Goal: Navigation & Orientation: Find specific page/section

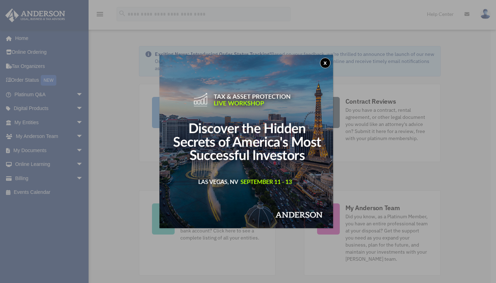
click at [326, 65] on button "x" at bounding box center [325, 63] width 11 height 11
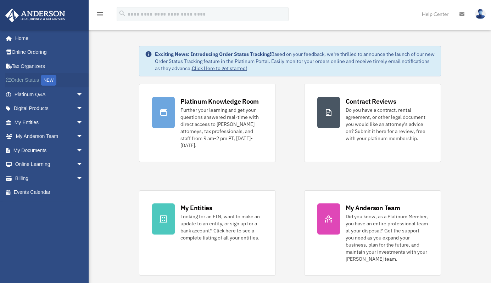
click at [26, 81] on link "Order Status NEW" at bounding box center [49, 80] width 89 height 15
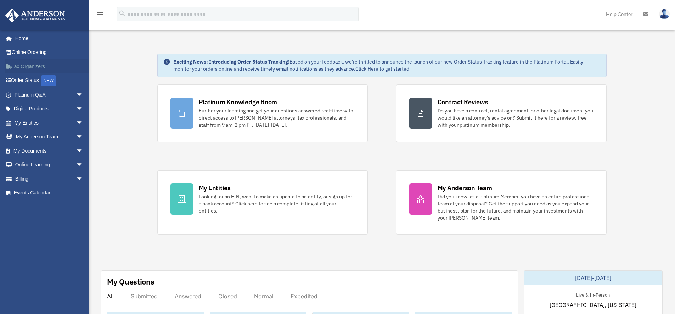
click at [22, 67] on link "Tax Organizers" at bounding box center [49, 66] width 89 height 14
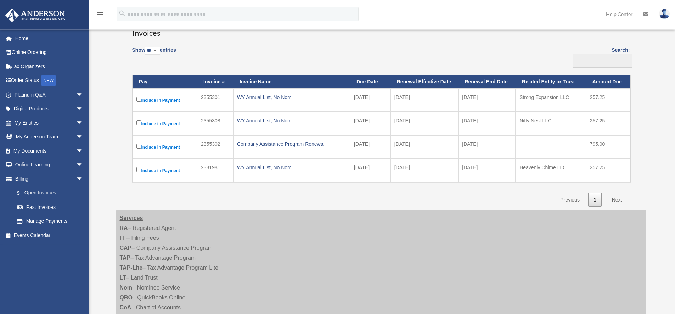
scroll to position [40, 0]
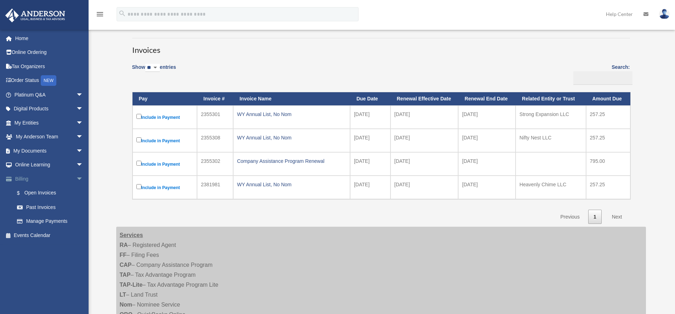
click at [29, 178] on link "Billing arrow_drop_down" at bounding box center [49, 178] width 89 height 14
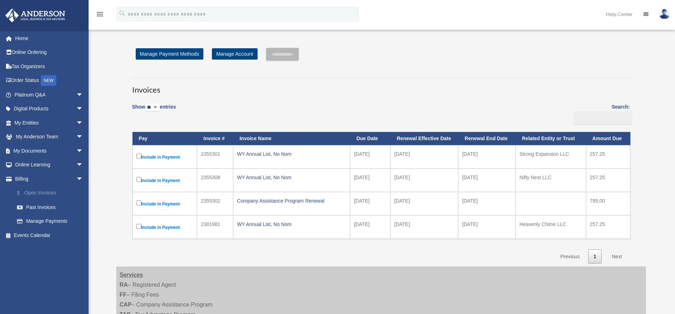
click at [49, 190] on link "$ Open Invoices" at bounding box center [52, 193] width 84 height 15
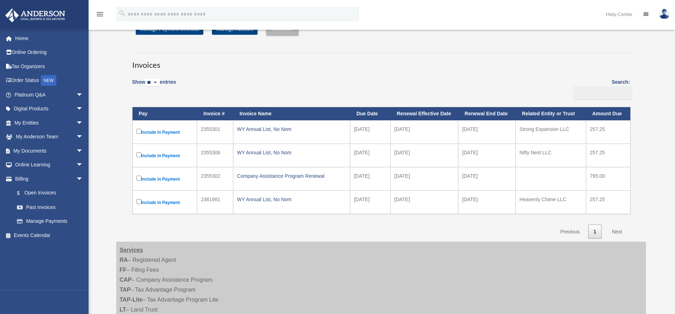
scroll to position [34, 0]
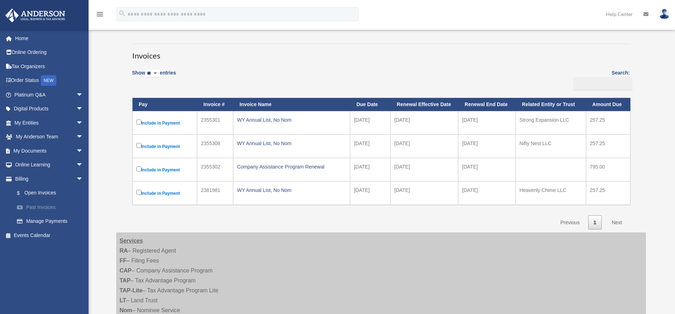
click at [39, 205] on link "Past Invoices" at bounding box center [52, 207] width 84 height 14
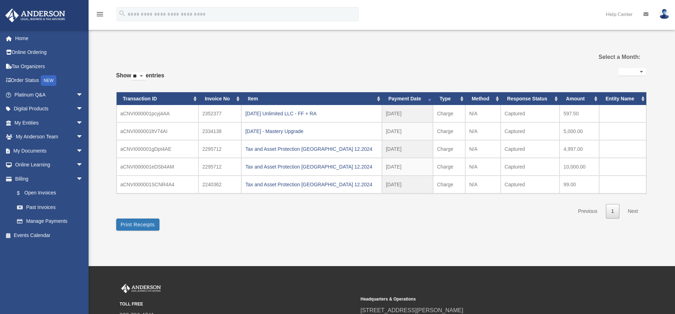
select select
click at [55, 219] on link "Manage Payments" at bounding box center [52, 221] width 84 height 14
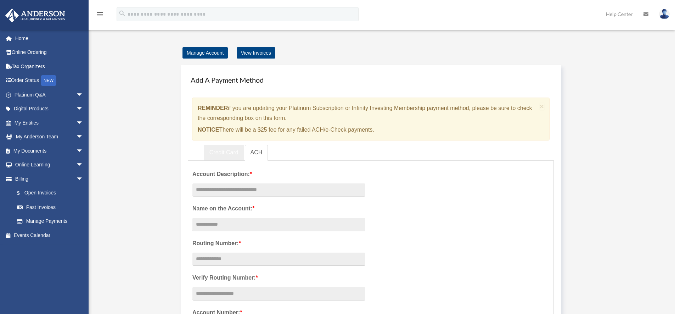
click at [223, 152] on link "Credit Card" at bounding box center [224, 153] width 40 height 16
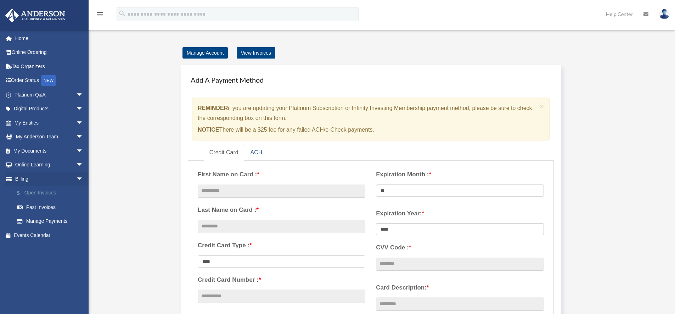
click at [38, 194] on link "$ Open Invoices" at bounding box center [52, 193] width 84 height 15
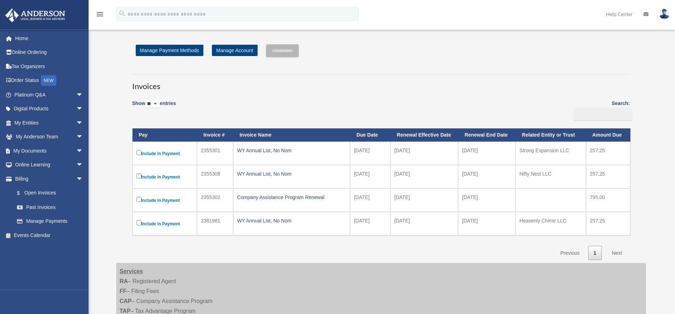
scroll to position [6, 0]
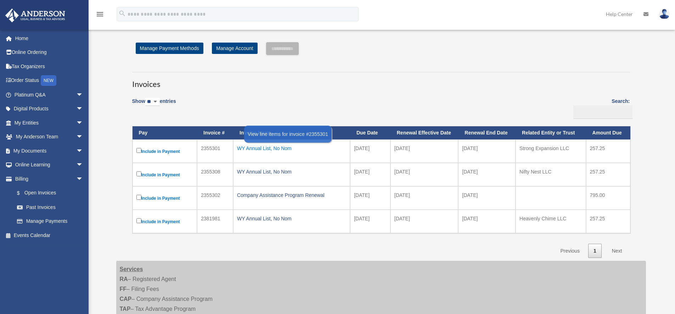
click at [272, 148] on div "WY Annual List, No Nom" at bounding box center [291, 148] width 109 height 10
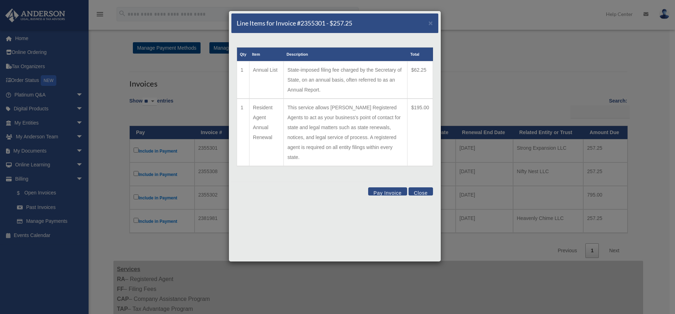
click at [423, 187] on button "Close" at bounding box center [420, 191] width 24 height 8
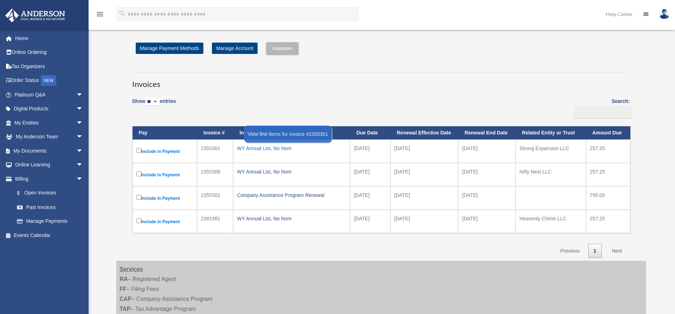
click at [275, 148] on div "WY Annual List, No Nom" at bounding box center [291, 148] width 109 height 10
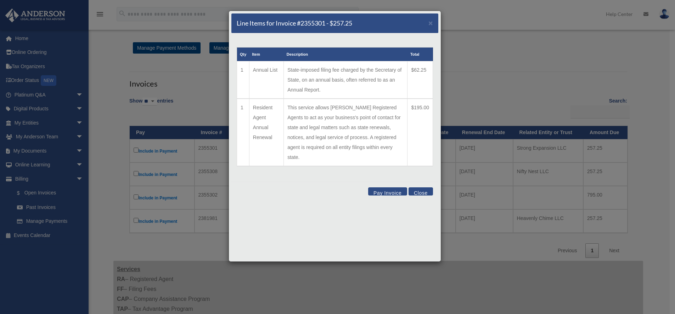
click at [428, 187] on button "Close" at bounding box center [420, 191] width 24 height 8
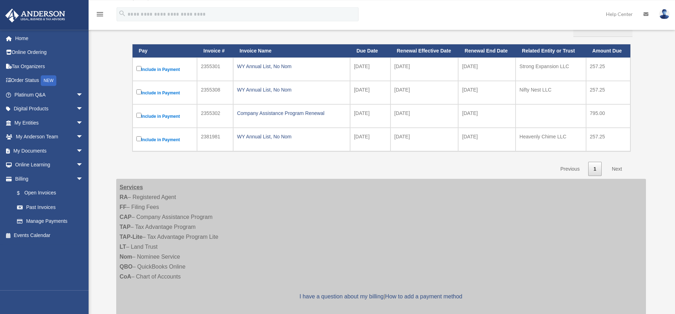
scroll to position [74, 0]
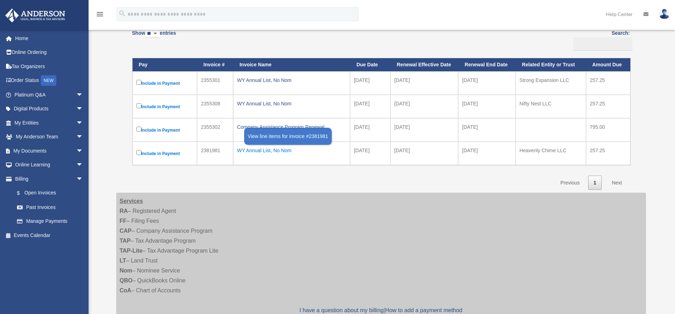
click at [261, 149] on div "WY Annual List, No Nom" at bounding box center [291, 150] width 109 height 10
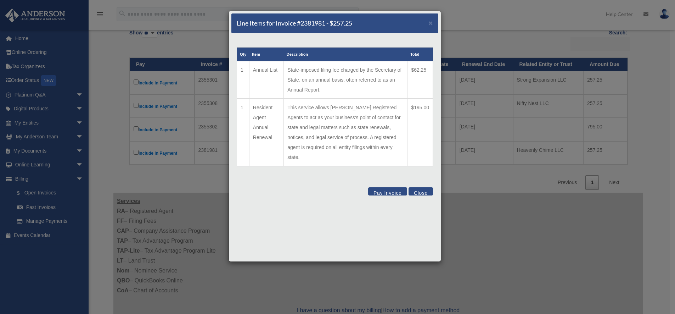
click at [423, 187] on button "Close" at bounding box center [420, 191] width 24 height 8
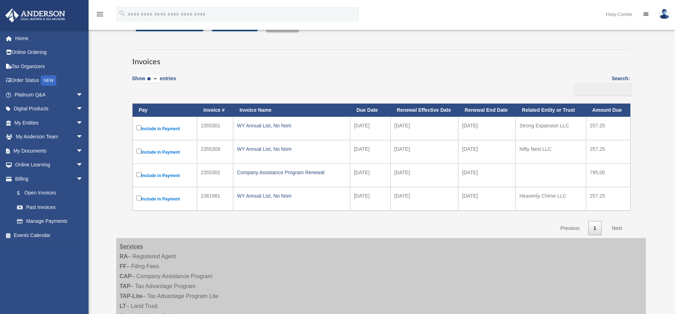
scroll to position [0, 0]
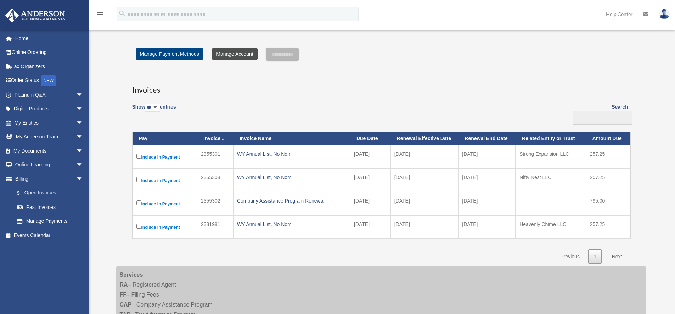
click at [237, 55] on link "Manage Account" at bounding box center [234, 53] width 45 height 11
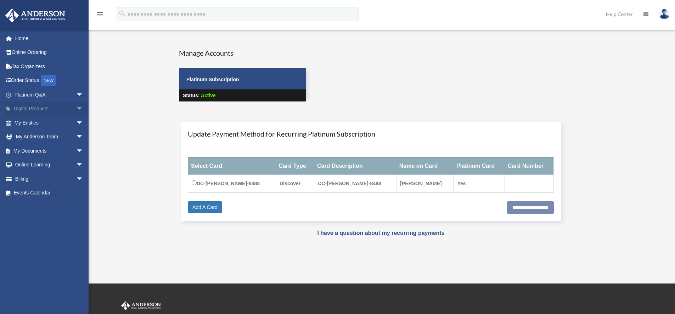
click at [49, 107] on link "Digital Products arrow_drop_down" at bounding box center [49, 109] width 89 height 14
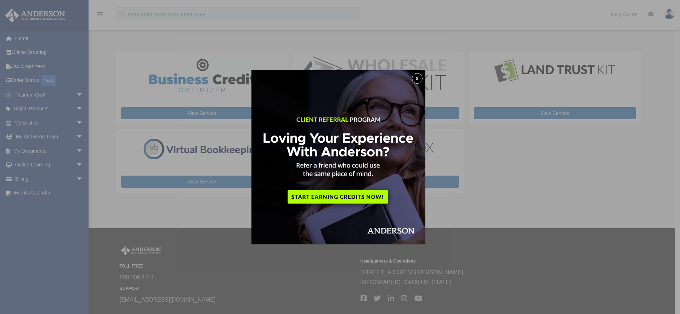
click at [414, 75] on img at bounding box center [339, 157] width 174 height 174
click at [418, 77] on button "x" at bounding box center [417, 78] width 11 height 11
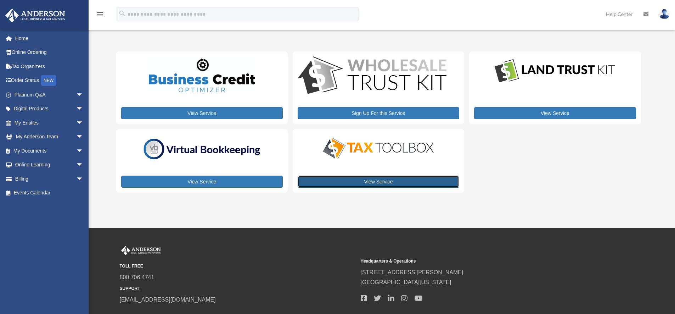
click at [357, 186] on link "View Service" at bounding box center [379, 181] width 162 height 12
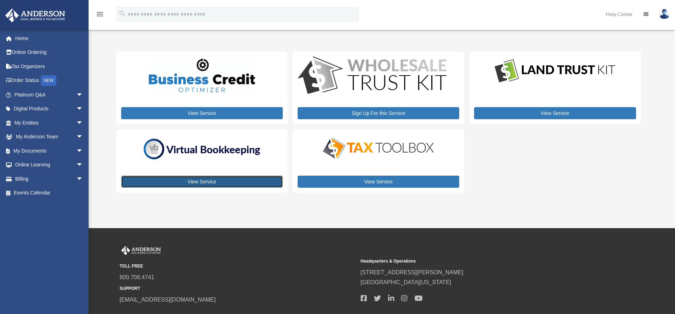
click at [196, 179] on link "View Service" at bounding box center [202, 181] width 162 height 12
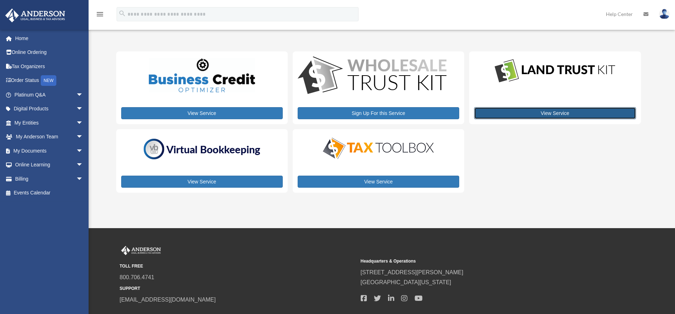
click at [528, 114] on link "View Service" at bounding box center [555, 113] width 162 height 12
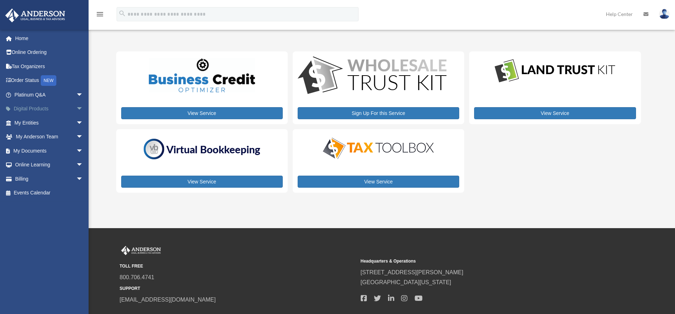
click at [76, 107] on span "arrow_drop_down" at bounding box center [83, 109] width 14 height 15
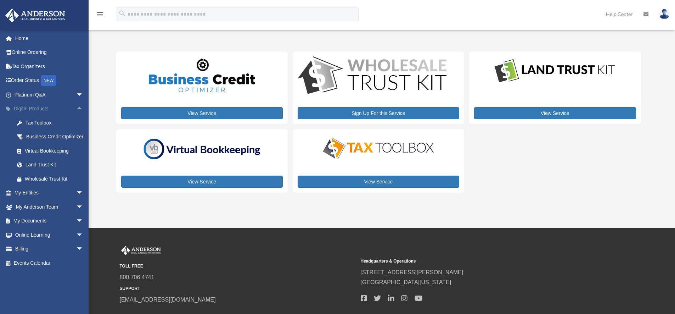
click at [77, 108] on span "arrow_drop_up" at bounding box center [83, 109] width 14 height 15
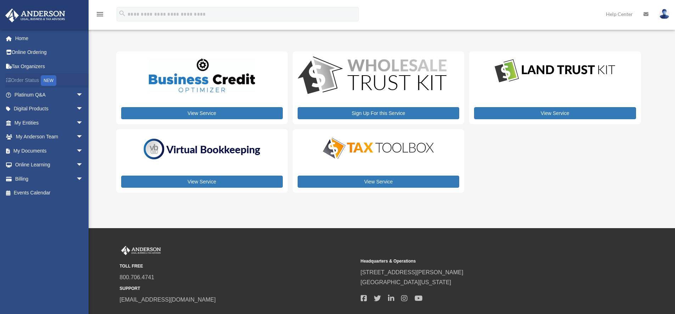
click at [27, 79] on link "Order Status NEW" at bounding box center [49, 80] width 89 height 15
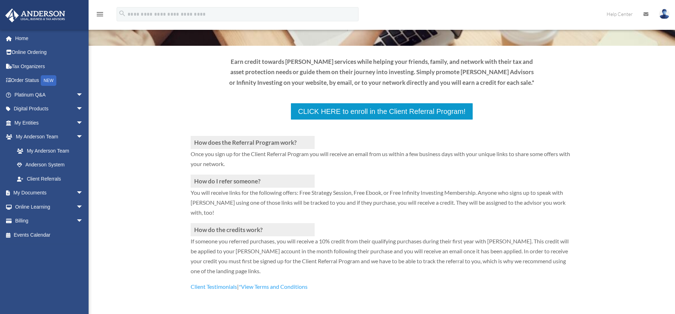
scroll to position [85, 0]
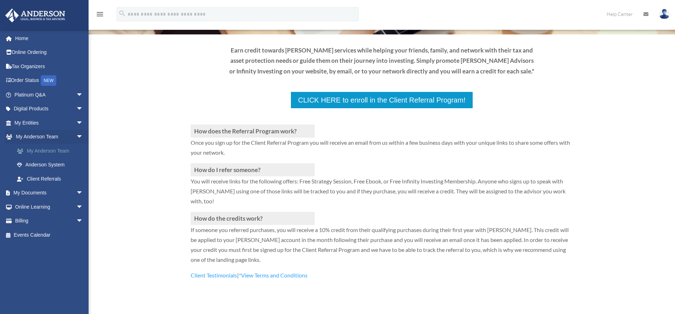
click at [44, 152] on link "My Anderson Team" at bounding box center [52, 150] width 84 height 14
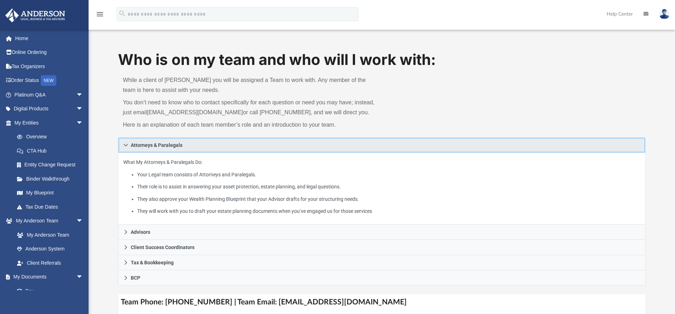
click at [124, 142] on icon at bounding box center [125, 144] width 5 height 5
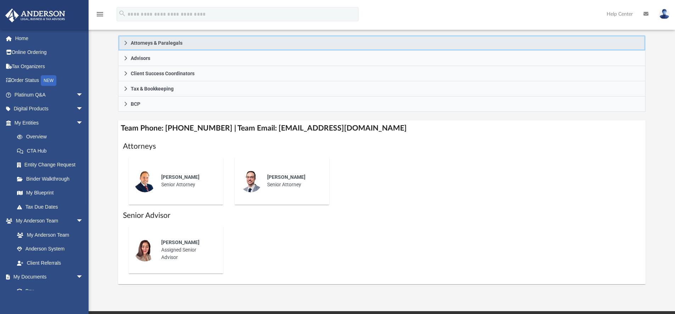
scroll to position [6, 0]
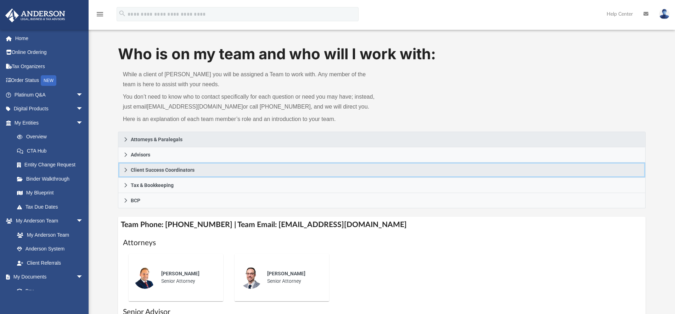
click at [138, 165] on link "Client Success Coordinators" at bounding box center [382, 169] width 528 height 15
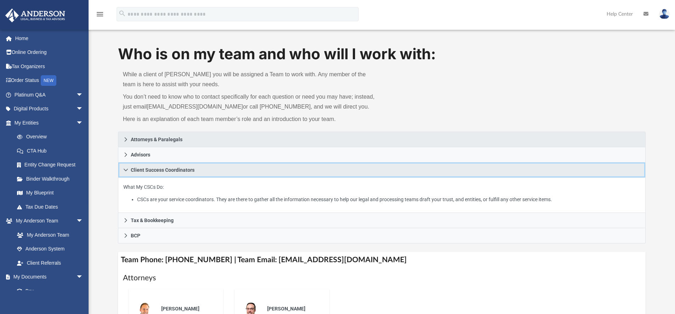
click at [138, 167] on span "Client Success Coordinators" at bounding box center [163, 169] width 64 height 5
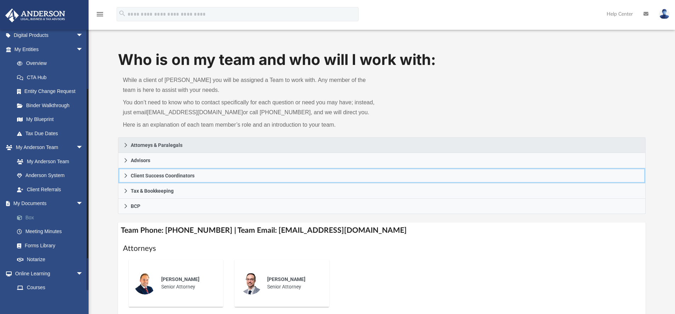
scroll to position [71, 0]
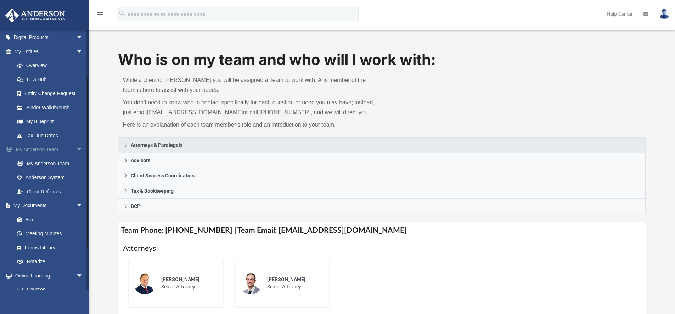
click at [40, 142] on link "My Anderson Team arrow_drop_down" at bounding box center [49, 149] width 89 height 14
click at [40, 145] on link "My Anderson Team arrow_drop_down" at bounding box center [49, 149] width 89 height 14
click at [76, 147] on span "arrow_drop_down" at bounding box center [83, 149] width 14 height 15
click at [76, 164] on span "arrow_drop_down" at bounding box center [83, 163] width 14 height 15
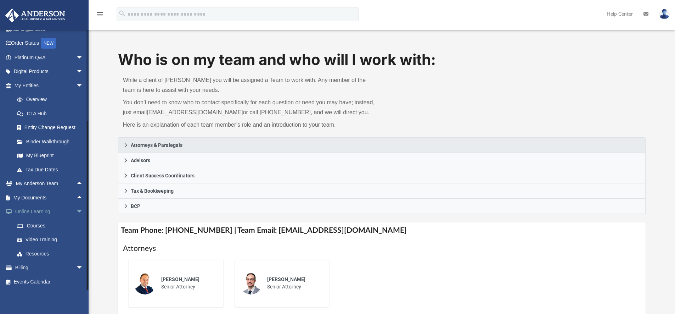
click at [76, 211] on span "arrow_drop_down" at bounding box center [83, 211] width 14 height 15
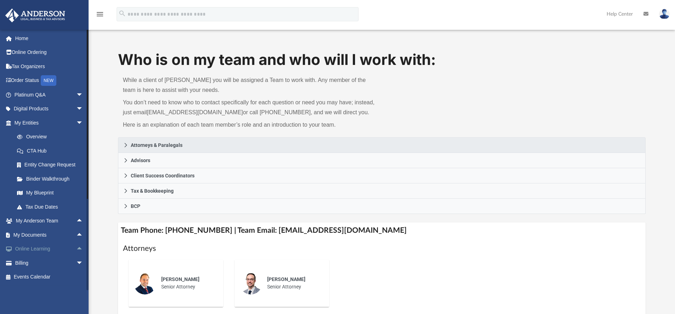
click at [76, 248] on span "arrow_drop_up" at bounding box center [83, 249] width 14 height 15
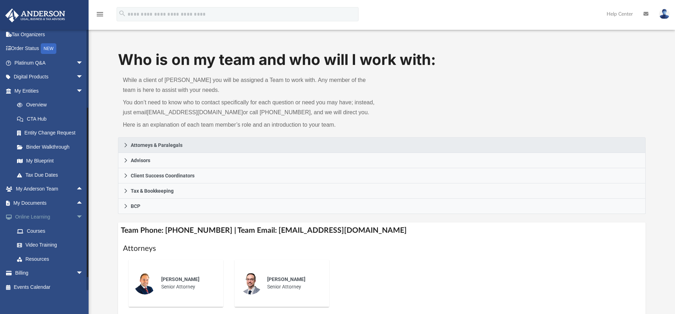
click at [76, 216] on span "arrow_drop_down" at bounding box center [83, 217] width 14 height 15
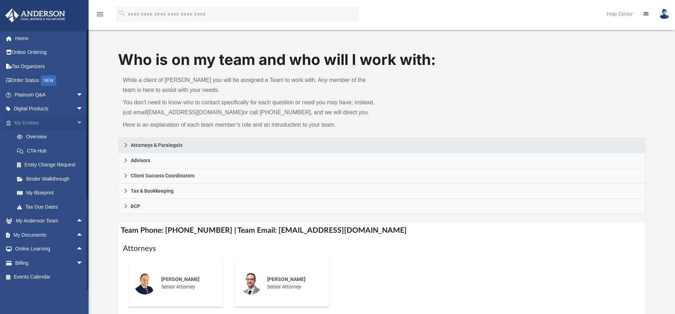
click at [76, 120] on span "arrow_drop_down" at bounding box center [83, 122] width 14 height 15
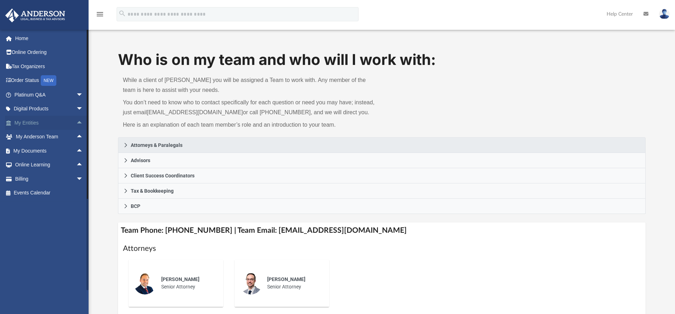
click at [76, 120] on span "arrow_drop_up" at bounding box center [83, 122] width 14 height 15
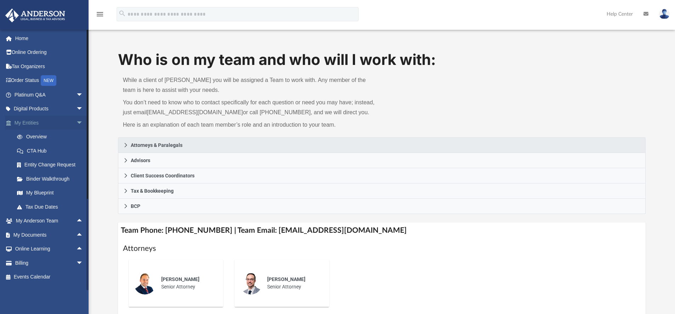
click at [76, 120] on span "arrow_drop_down" at bounding box center [83, 122] width 14 height 15
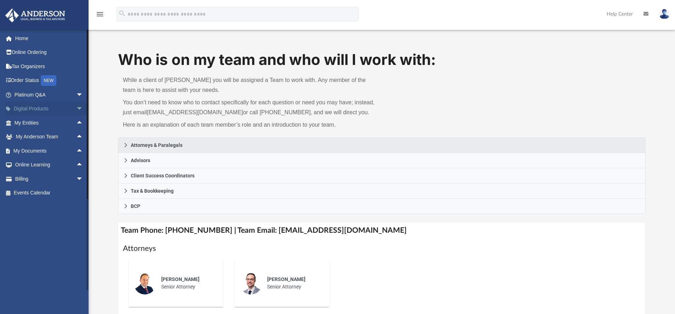
click at [76, 108] on span "arrow_drop_down" at bounding box center [83, 109] width 14 height 15
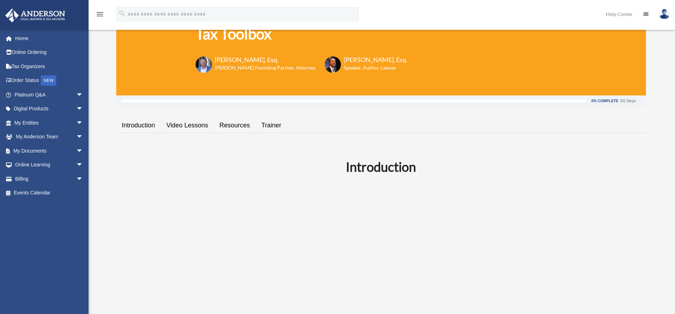
scroll to position [62, 0]
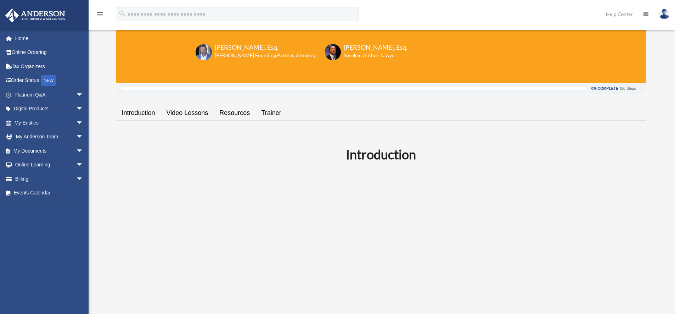
click at [231, 113] on link "Resources" at bounding box center [235, 113] width 42 height 20
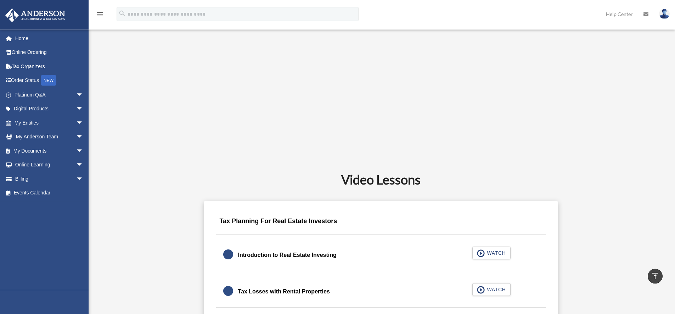
scroll to position [60, 0]
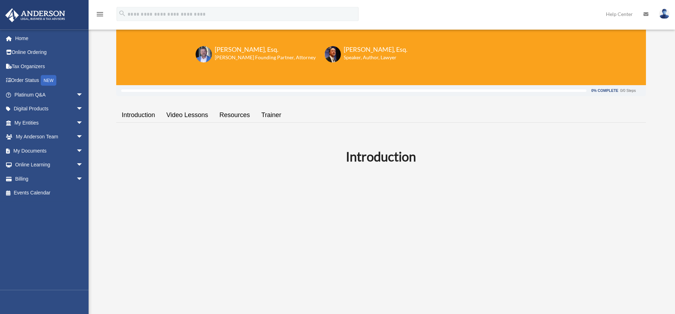
click at [239, 112] on link "Resources" at bounding box center [235, 115] width 42 height 20
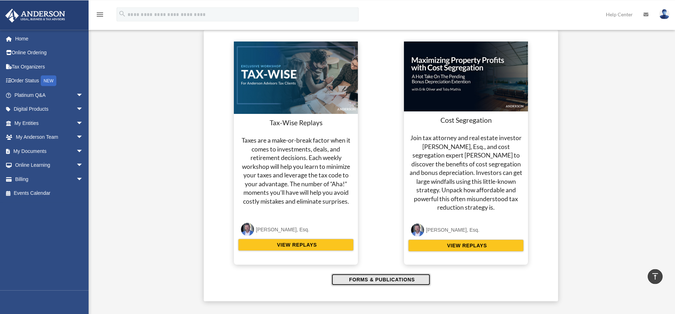
scroll to position [1312, 0]
click at [384, 283] on span "FORMS & PUBLICATIONS" at bounding box center [381, 279] width 68 height 7
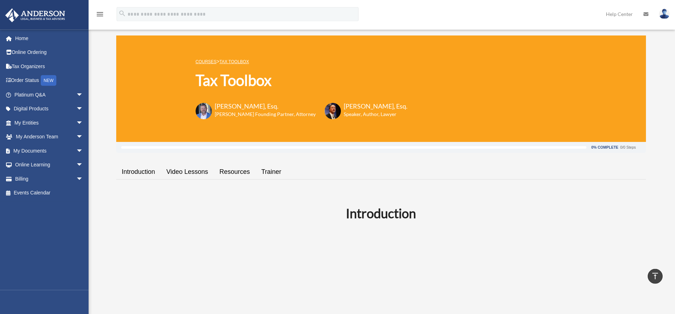
scroll to position [0, 0]
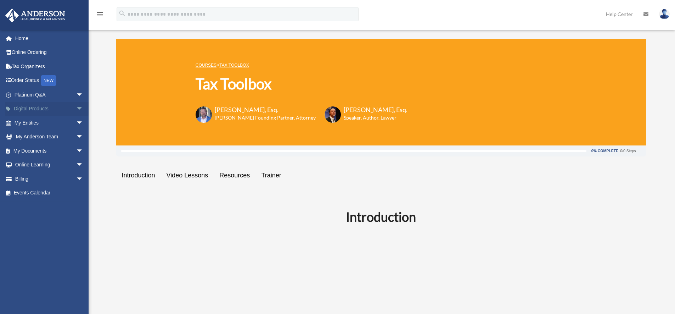
click at [76, 108] on span "arrow_drop_down" at bounding box center [83, 109] width 14 height 15
